Goal: Check status: Check status

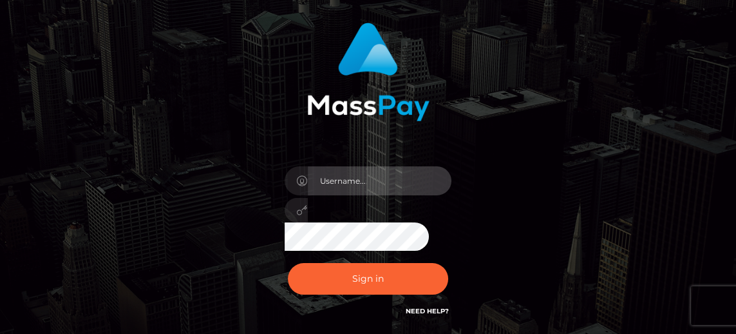
click at [376, 180] on input "text" at bounding box center [380, 180] width 144 height 29
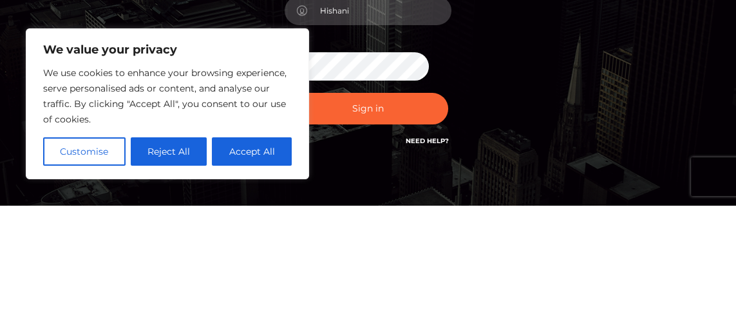
scroll to position [125, 0]
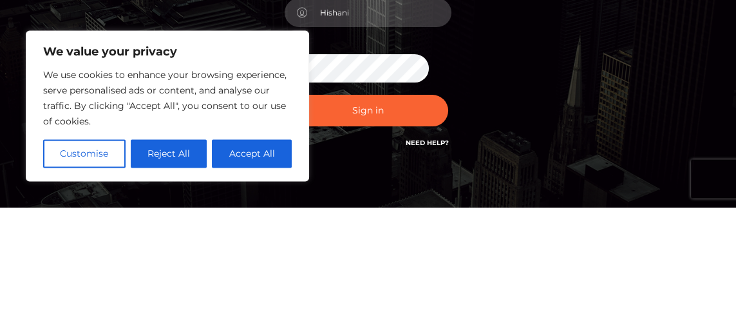
type input "Hishani"
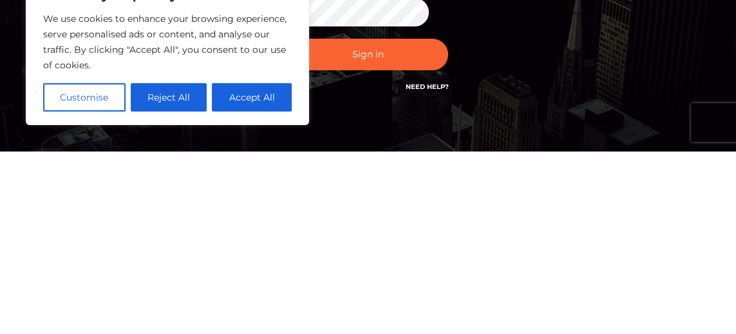
click at [264, 278] on button "Accept All" at bounding box center [252, 280] width 80 height 28
checkbox input "true"
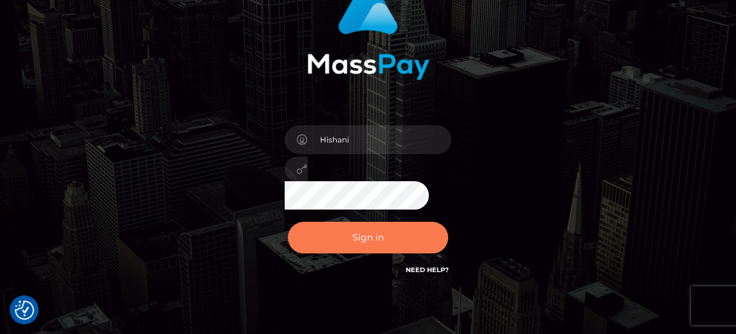
click at [382, 240] on button "Sign in" at bounding box center [368, 238] width 161 height 32
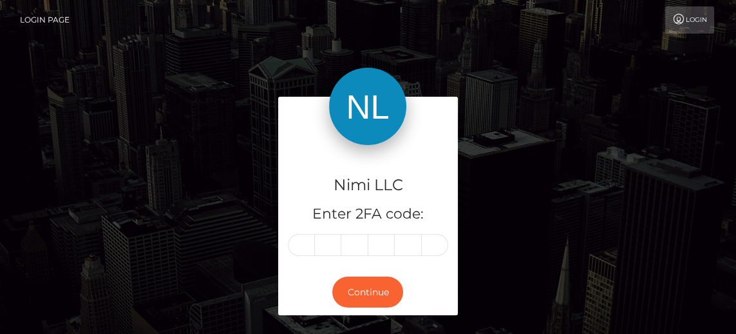
click at [301, 244] on input "text" at bounding box center [301, 245] width 27 height 22
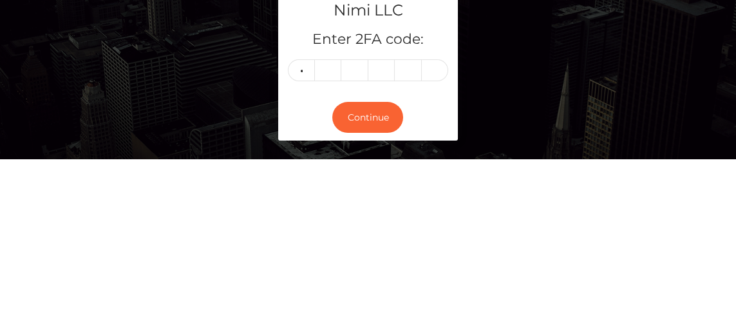
type input "8"
type input "P"
click at [302, 242] on input "8" at bounding box center [301, 245] width 27 height 22
type input "1"
type input "8"
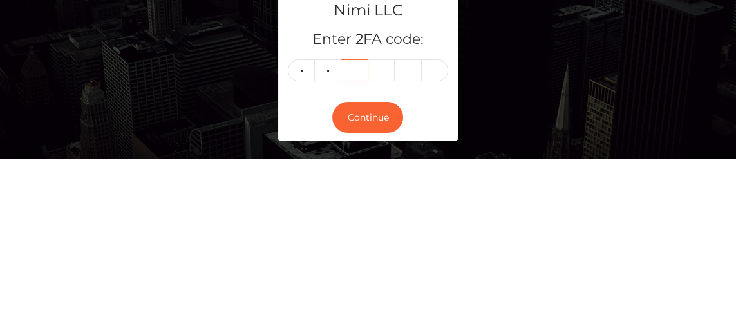
type input "1"
type input "0"
type input "7"
type input "4"
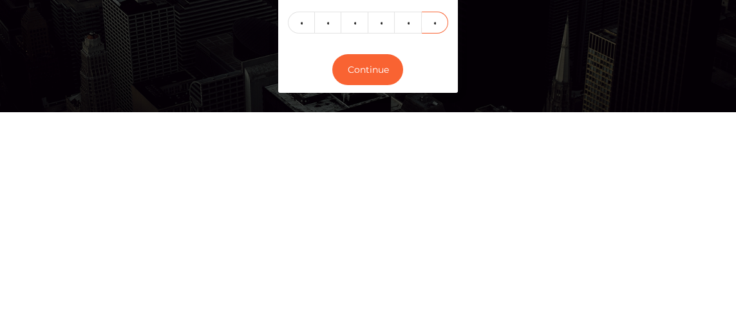
scroll to position [3, 0]
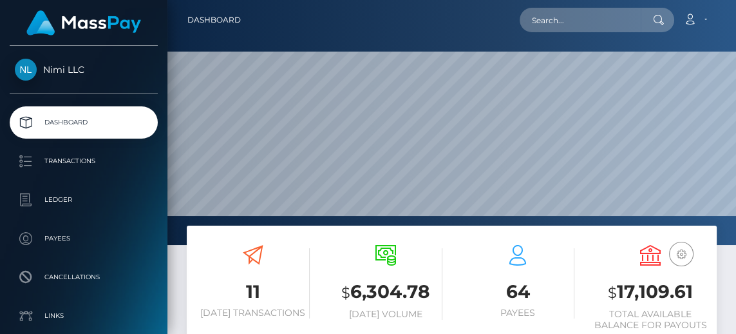
click at [79, 160] on p "Transactions" at bounding box center [84, 160] width 138 height 19
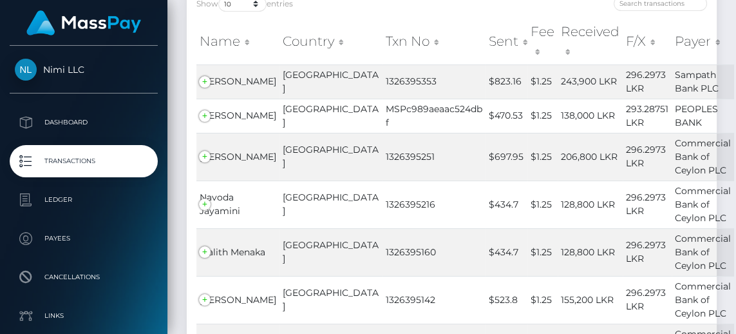
scroll to position [192, 0]
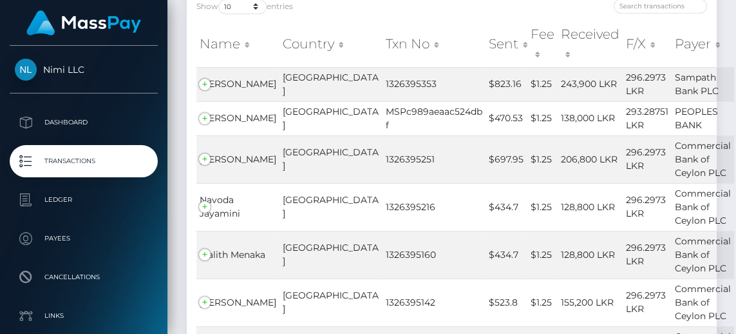
click at [202, 81] on td "Sahan Herath" at bounding box center [238, 84] width 83 height 34
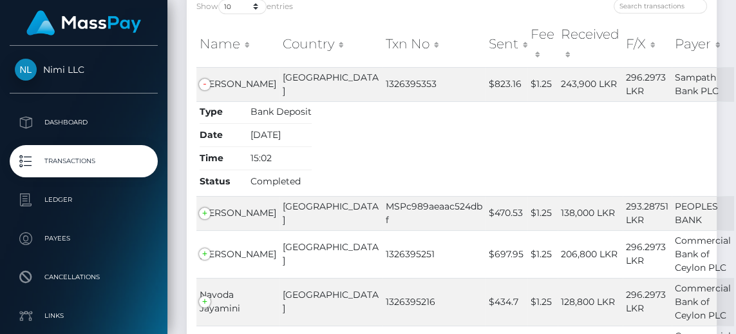
scroll to position [178, 0]
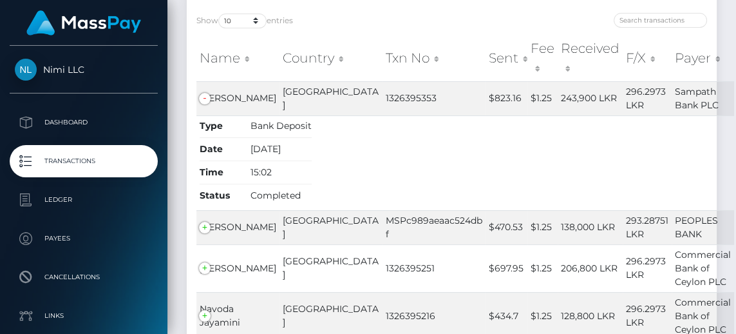
click at [204, 224] on td "Dineth Ekanyaka" at bounding box center [238, 227] width 83 height 34
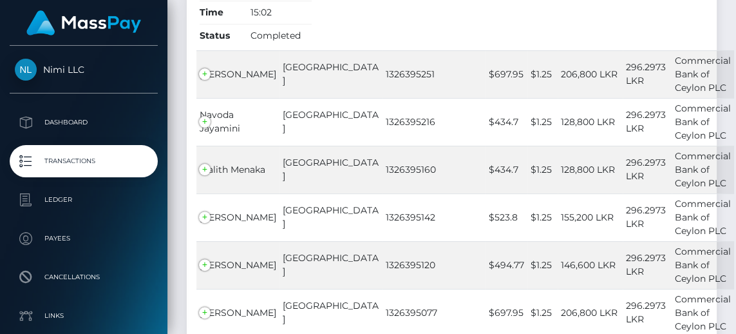
scroll to position [610, 0]
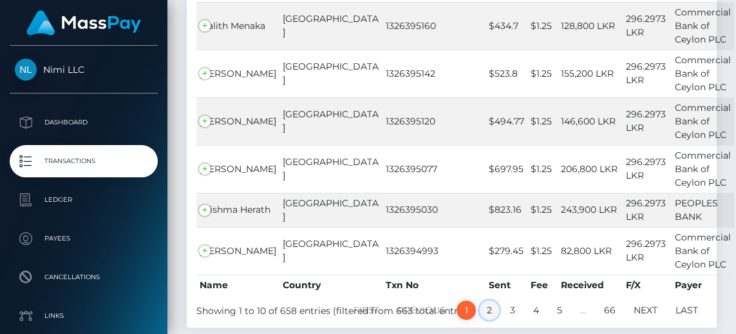
click at [488, 300] on link "2" at bounding box center [489, 309] width 19 height 19
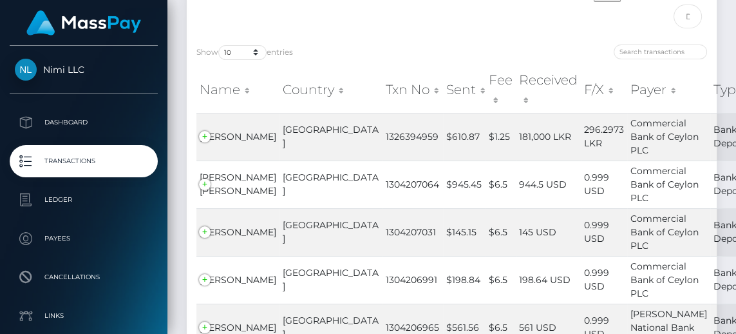
scroll to position [133, 0]
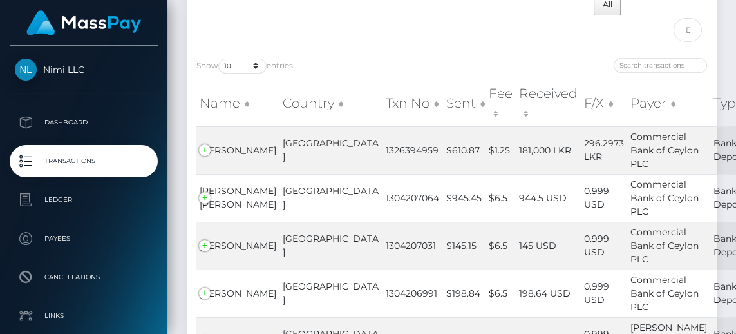
click at [207, 142] on td "Madawa Prasad" at bounding box center [238, 150] width 83 height 48
